Goal: Navigation & Orientation: Find specific page/section

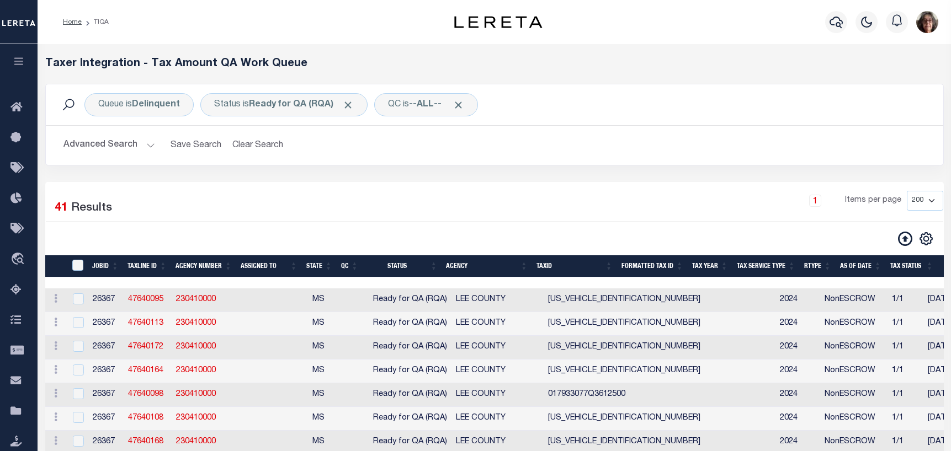
select select "200"
click at [258, 142] on button "Clear Search" at bounding box center [258, 146] width 60 height 22
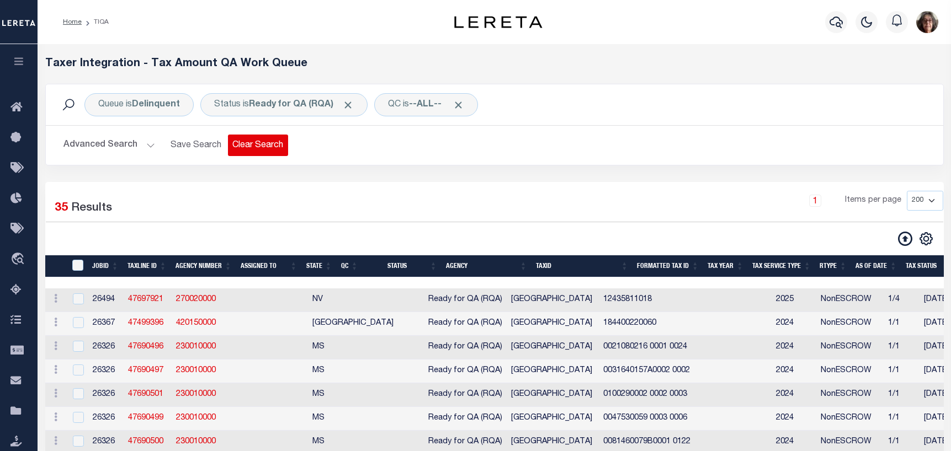
click at [258, 144] on button "Clear Search" at bounding box center [258, 146] width 60 height 22
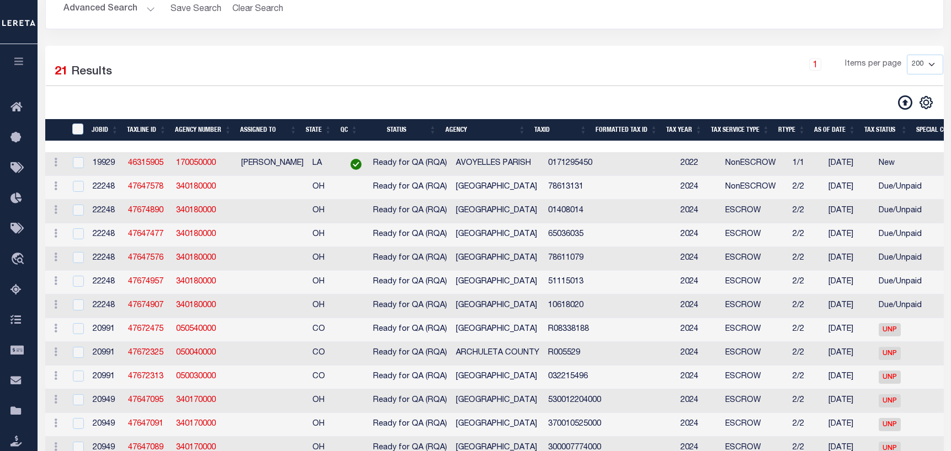
scroll to position [73, 0]
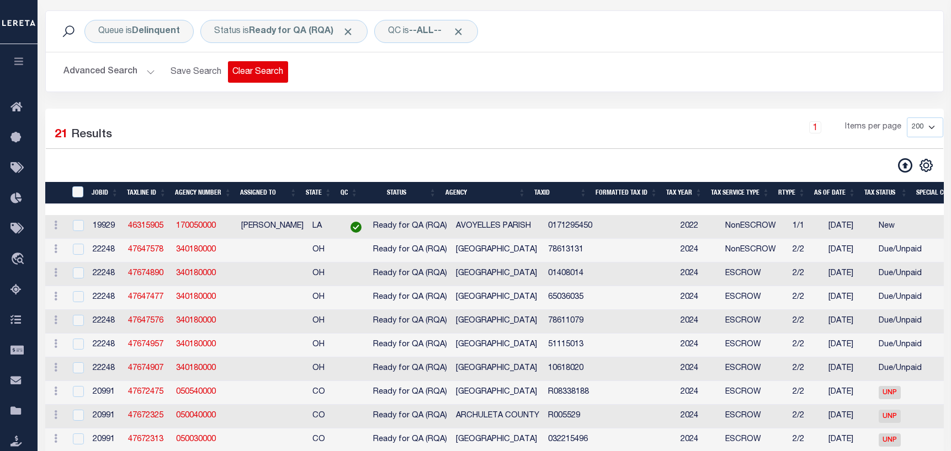
click at [258, 73] on button "Clear Search" at bounding box center [258, 72] width 60 height 22
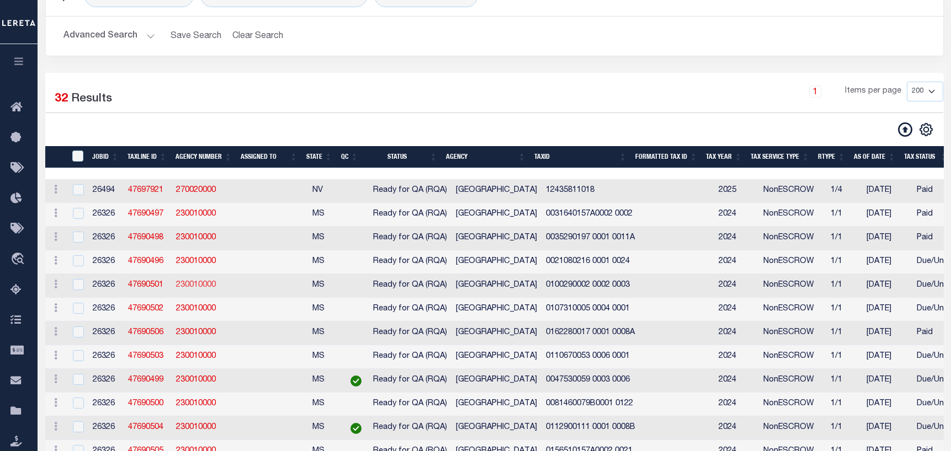
scroll to position [0, 0]
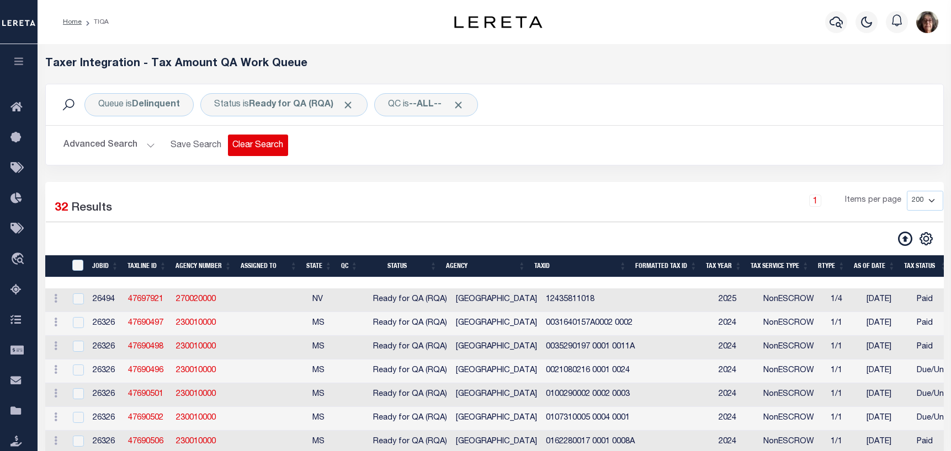
click at [260, 146] on button "Clear Search" at bounding box center [258, 146] width 60 height 22
click at [73, 22] on link "Home" at bounding box center [72, 22] width 19 height 7
